Goal: Transaction & Acquisition: Purchase product/service

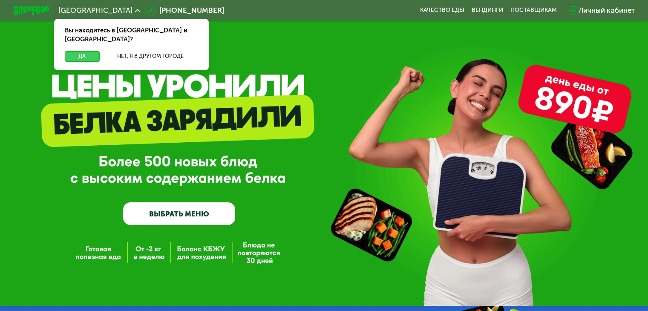
click at [83, 51] on button "Да" at bounding box center [82, 56] width 34 height 11
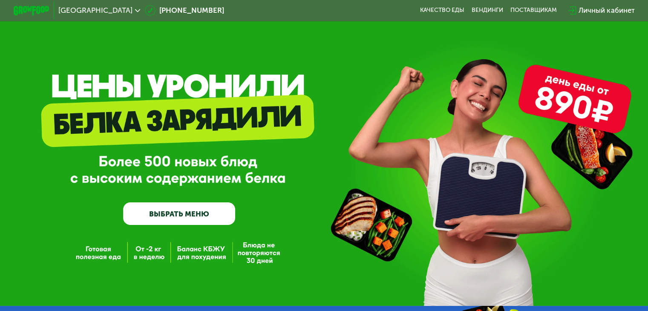
click at [209, 216] on link "ВЫБРАТЬ МЕНЮ" at bounding box center [179, 213] width 112 height 23
click at [491, 10] on link "Вендинги" at bounding box center [487, 10] width 32 height 7
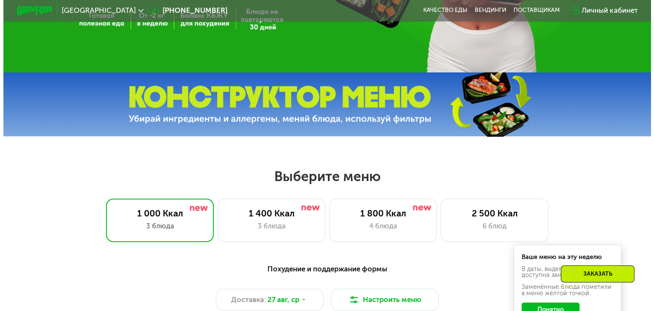
scroll to position [298, 0]
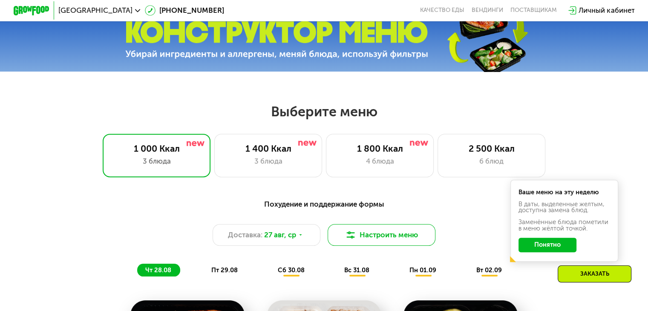
click at [368, 241] on button "Настроить меню" at bounding box center [381, 235] width 108 height 22
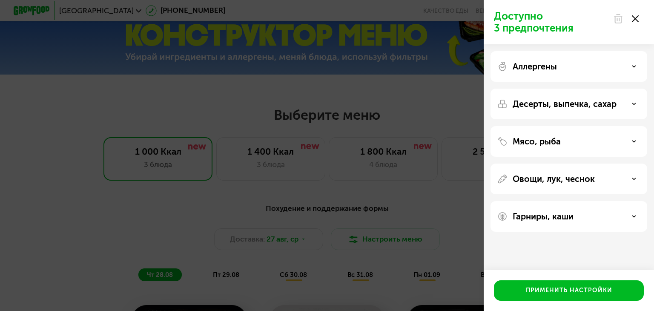
click at [557, 61] on p "Аллергены" at bounding box center [535, 66] width 44 height 10
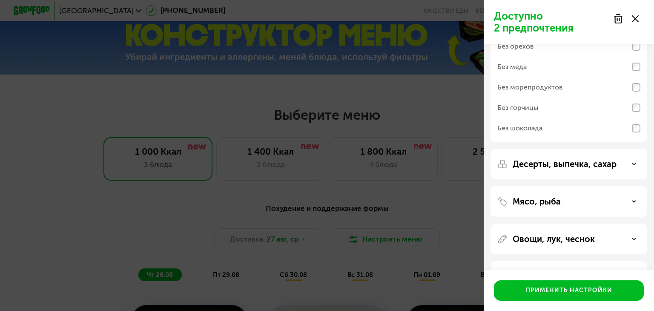
scroll to position [85, 0]
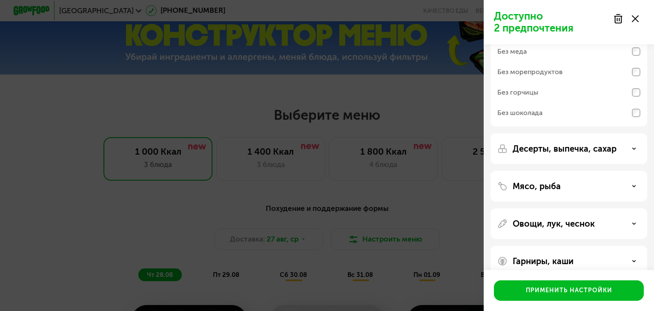
click at [573, 152] on p "Десерты, выпечка, сахар" at bounding box center [565, 149] width 104 height 10
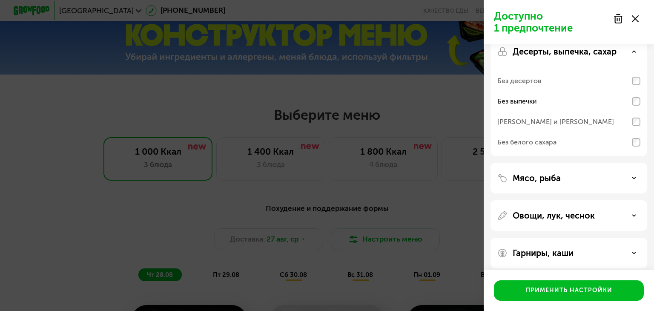
scroll to position [189, 0]
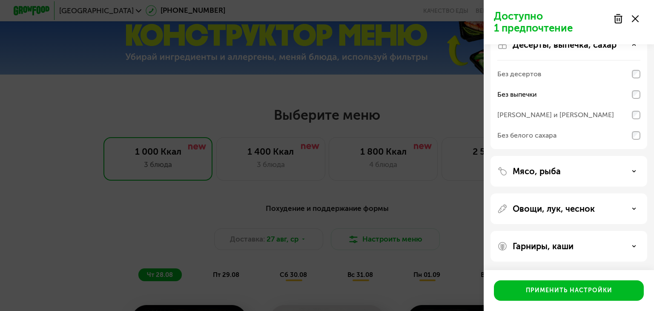
click at [559, 193] on div "Мясо, рыба" at bounding box center [569, 208] width 157 height 31
click at [556, 166] on p "Мясо, рыба" at bounding box center [537, 171] width 48 height 10
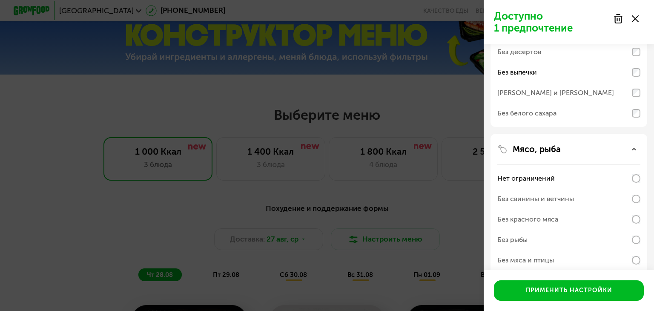
scroll to position [232, 0]
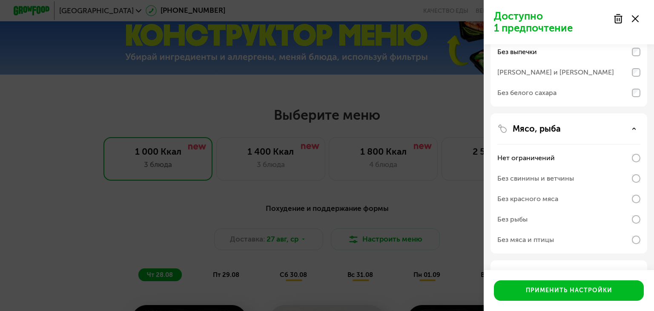
click at [631, 176] on div "Без свинины и ветчины" at bounding box center [568, 178] width 143 height 20
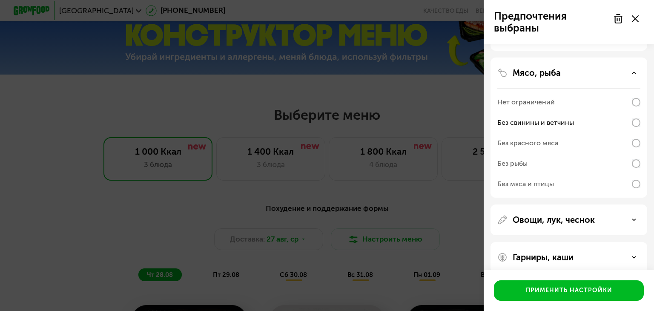
scroll to position [298, 0]
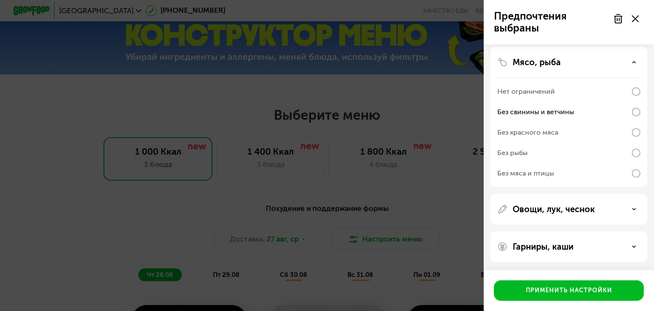
click at [582, 210] on p "Овощи, лук, чеснок" at bounding box center [554, 209] width 82 height 10
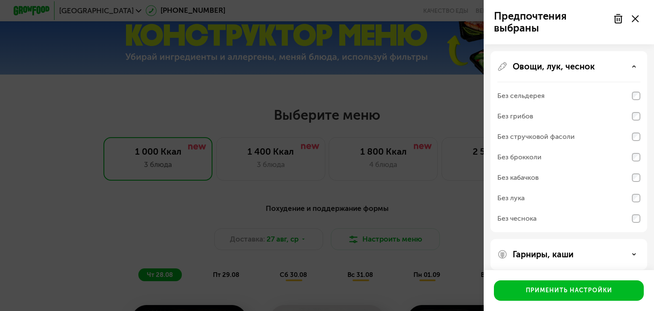
scroll to position [448, 0]
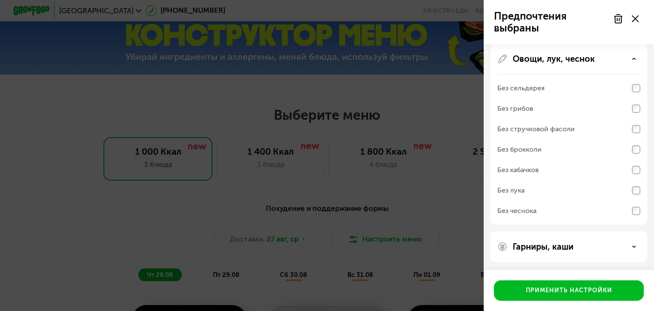
click at [570, 245] on p "Гарниры, каши" at bounding box center [543, 246] width 61 height 10
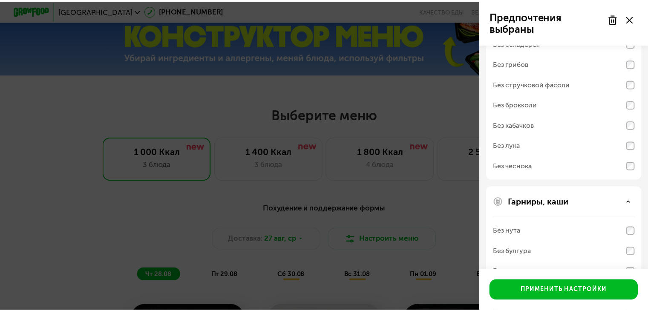
scroll to position [558, 0]
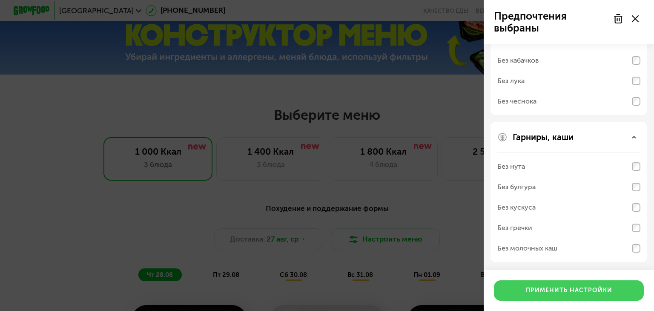
click at [569, 296] on button "Применить настройки" at bounding box center [569, 290] width 150 height 20
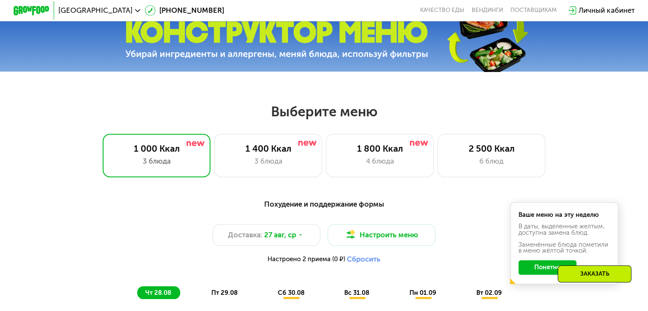
click at [538, 265] on button "Понятно" at bounding box center [547, 267] width 58 height 14
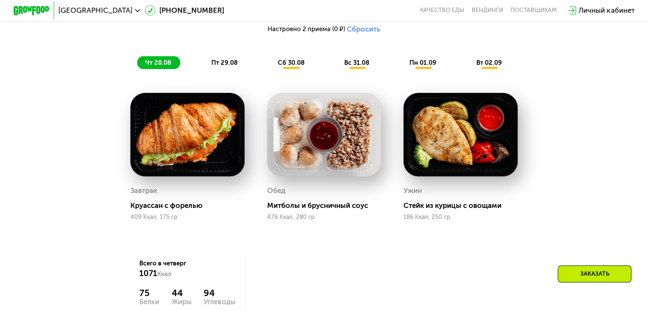
scroll to position [511, 0]
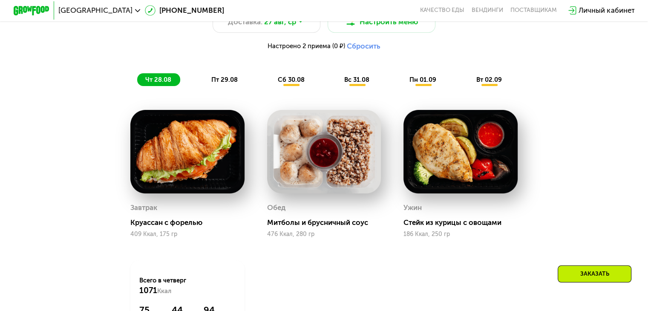
click at [215, 81] on span "пт 29.08" at bounding box center [224, 80] width 26 height 8
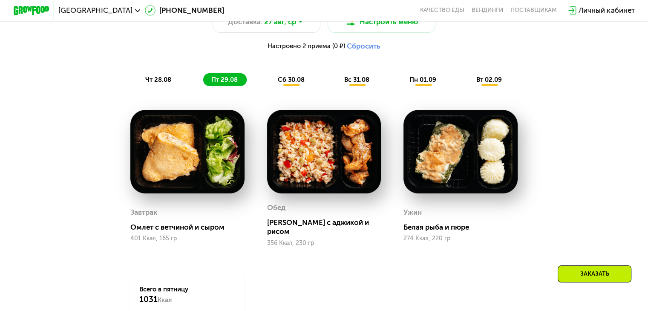
click at [283, 82] on span "сб 30.08" at bounding box center [291, 80] width 27 height 8
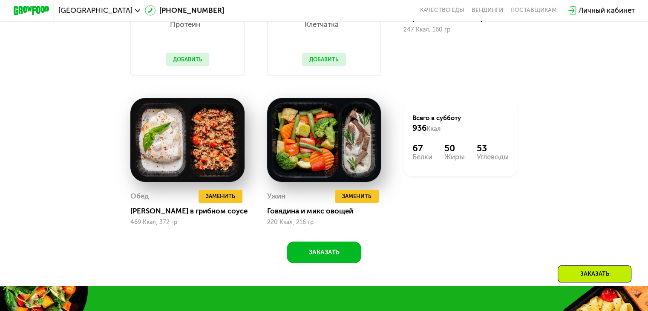
scroll to position [681, 0]
